Goal: Task Accomplishment & Management: Complete application form

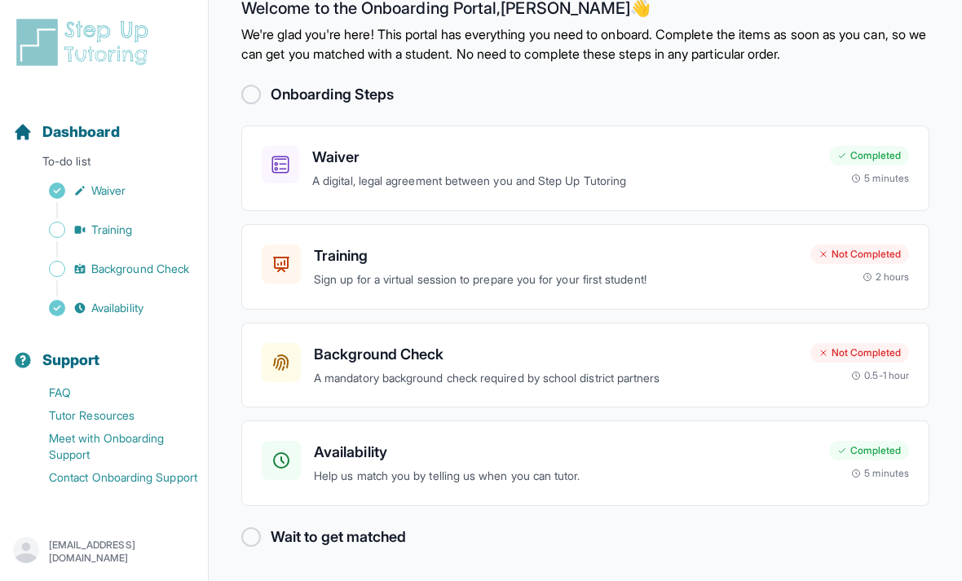
scroll to position [52, 0]
click at [317, 369] on p "A mandatory background check required by school district partners" at bounding box center [555, 378] width 483 height 19
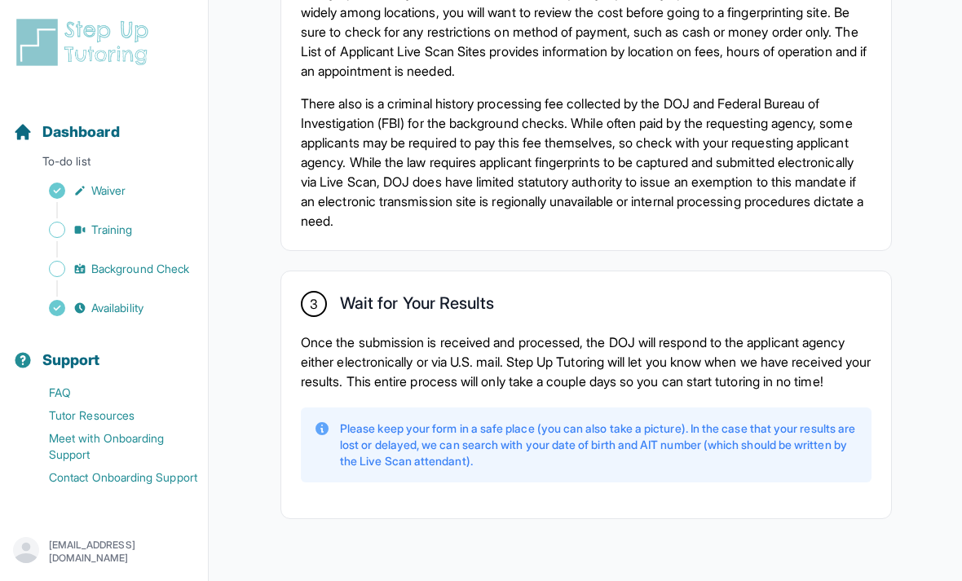
scroll to position [1329, 0]
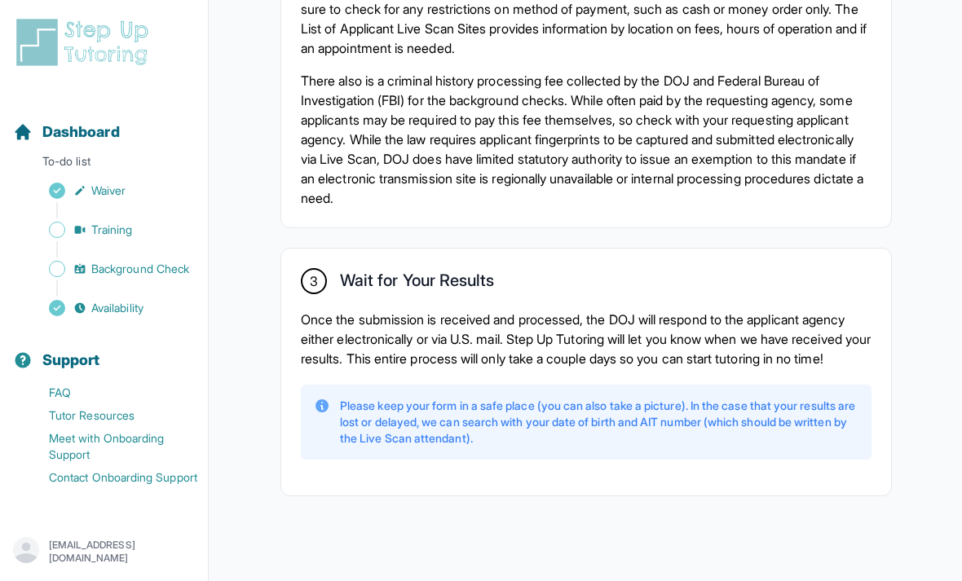
click at [347, 447] on p "Please keep your form in a safe place (you can also take a picture). In the cas…" at bounding box center [599, 422] width 518 height 49
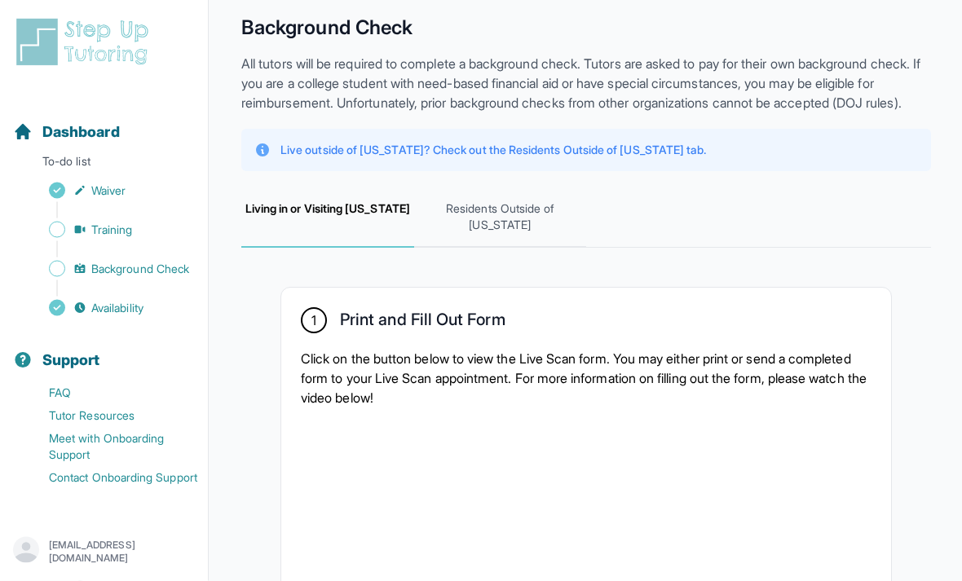
scroll to position [0, 0]
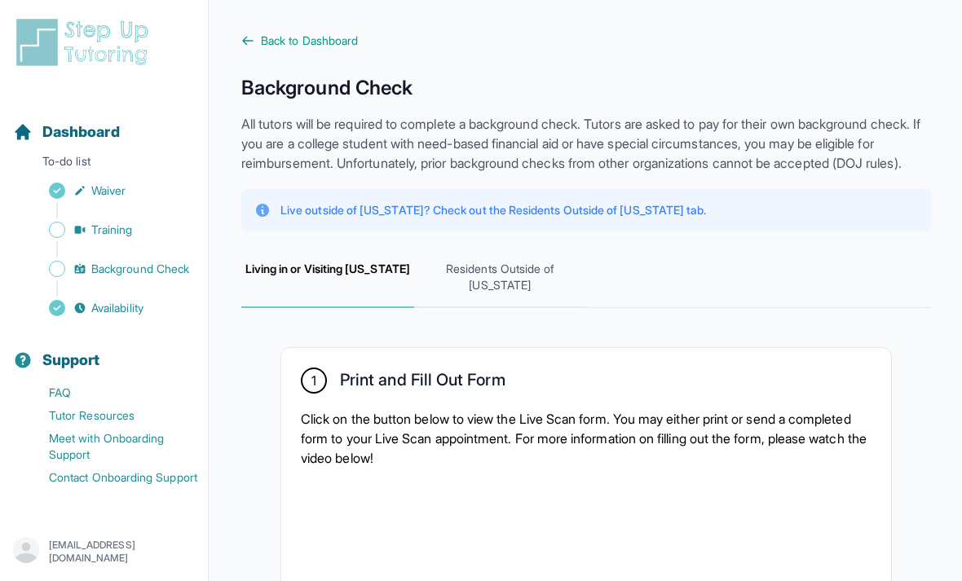
click at [245, 47] on link "Back to Dashboard" at bounding box center [586, 41] width 690 height 16
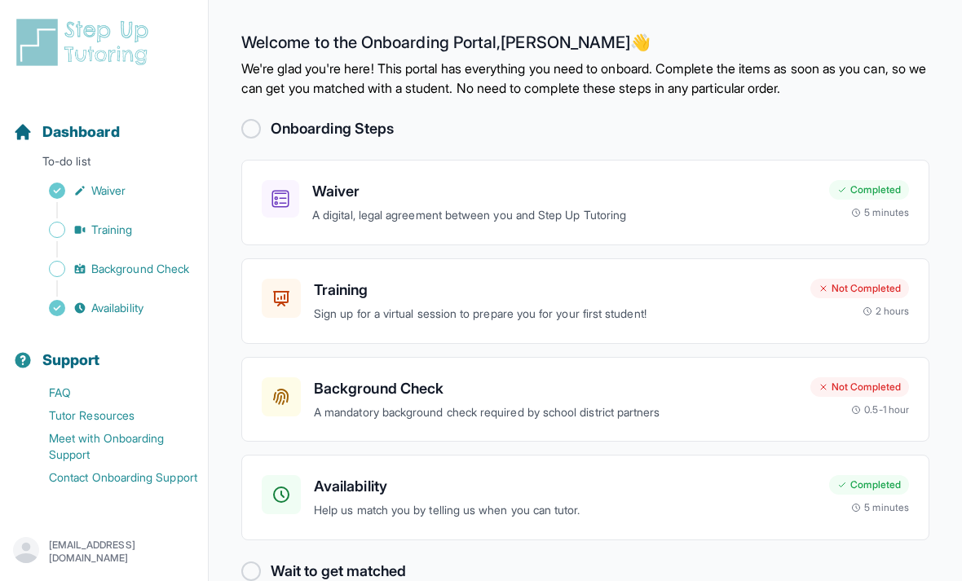
click at [364, 301] on div "Training Sign up for a virtual session to prepare you for your first student!" at bounding box center [555, 301] width 483 height 45
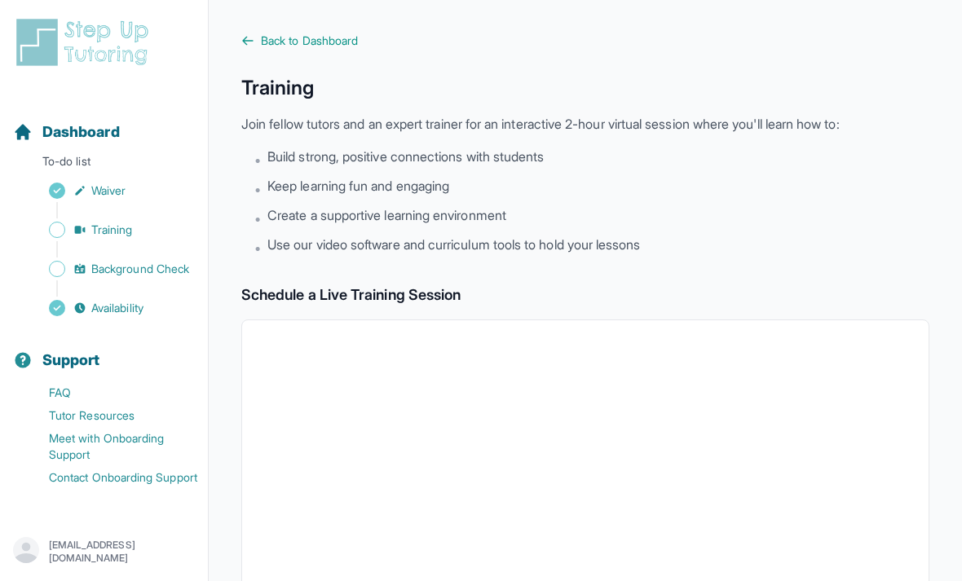
click at [260, 43] on link "Back to Dashboard" at bounding box center [585, 41] width 688 height 16
